Goal: Obtain resource: Download file/media

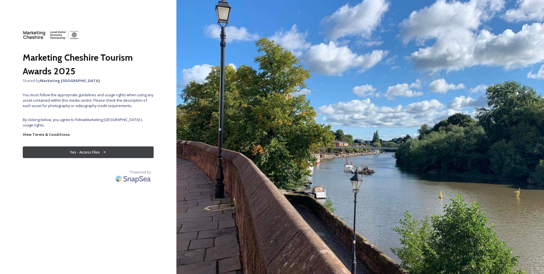
click at [132, 146] on button "Yes - Access Files" at bounding box center [88, 152] width 131 height 12
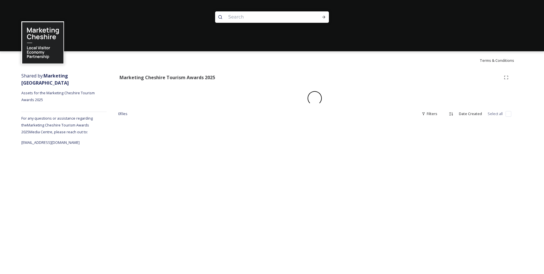
click at [57, 73] on strong "Marketing [GEOGRAPHIC_DATA]" at bounding box center [45, 79] width 48 height 13
click at [58, 90] on span "Assets for the Marketing Cheshire Tourism Awards 2025" at bounding box center [58, 96] width 74 height 12
click at [149, 77] on strong "Marketing Cheshire Tourism Awards 2025" at bounding box center [168, 77] width 96 height 6
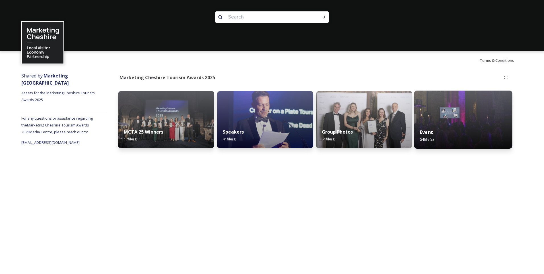
click at [460, 134] on div "Event 54 file(s)" at bounding box center [464, 136] width 98 height 26
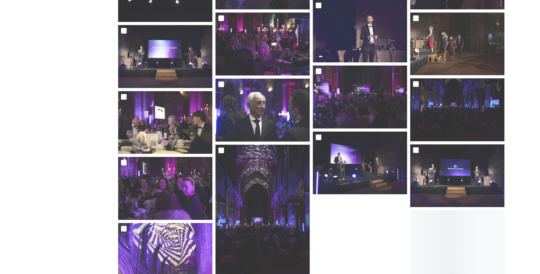
scroll to position [769, 0]
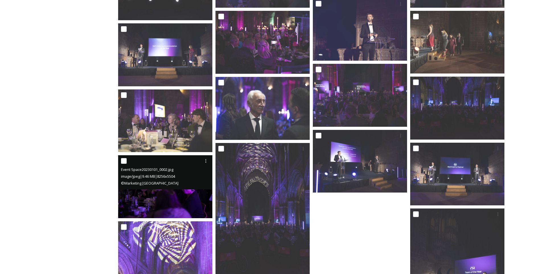
click at [168, 196] on img at bounding box center [165, 186] width 94 height 63
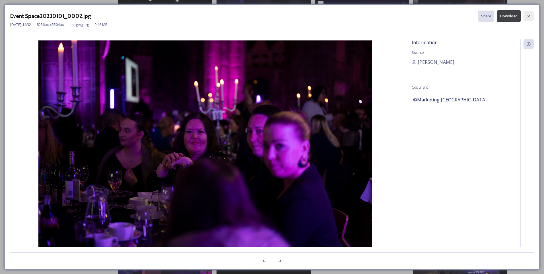
click at [530, 15] on icon at bounding box center [529, 16] width 5 height 5
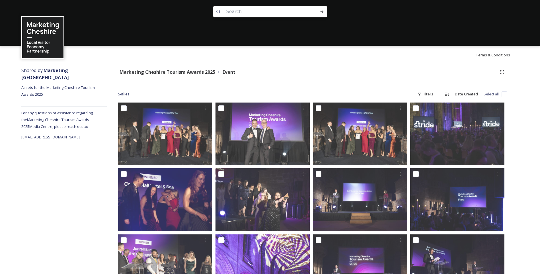
scroll to position [0, 0]
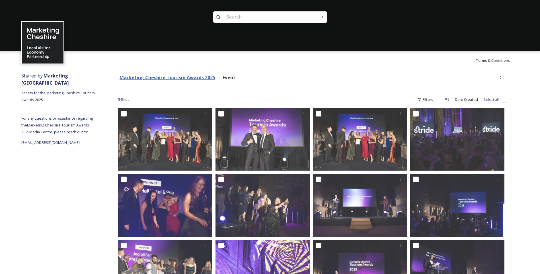
click at [180, 75] on strong "Marketing Cheshire Tourism Awards 2025" at bounding box center [168, 77] width 96 height 6
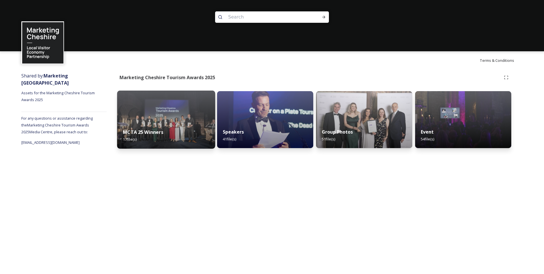
click at [174, 113] on img at bounding box center [166, 120] width 98 height 58
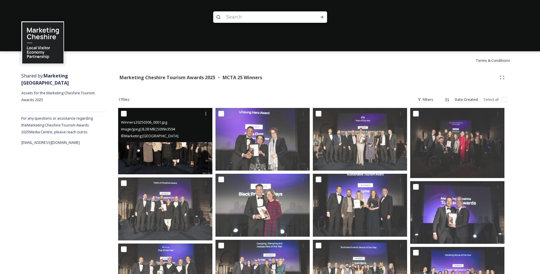
click at [183, 154] on img at bounding box center [165, 141] width 94 height 66
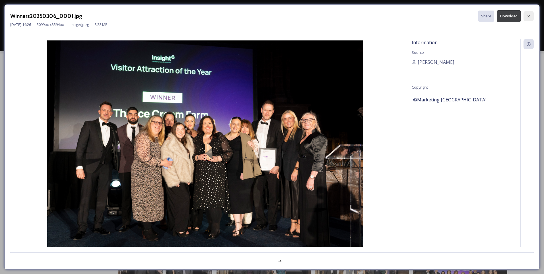
click at [526, 17] on div at bounding box center [529, 16] width 10 height 10
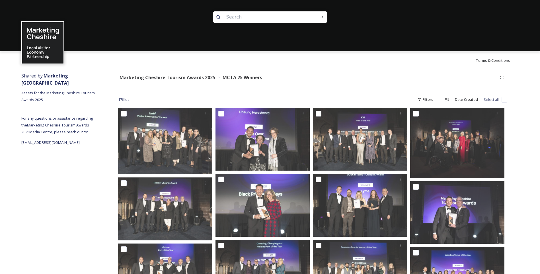
click at [54, 89] on div "Shared by: Marketing Cheshire Assets for the Marketing Cheshire Tourism Awards …" at bounding box center [63, 259] width 85 height 381
click at [46, 57] on img at bounding box center [42, 42] width 41 height 41
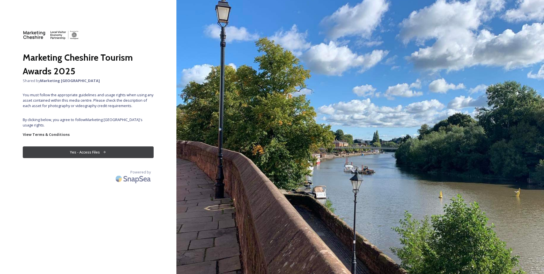
click at [63, 148] on button "Yes - Access Files" at bounding box center [88, 152] width 131 height 12
